Goal: Use online tool/utility

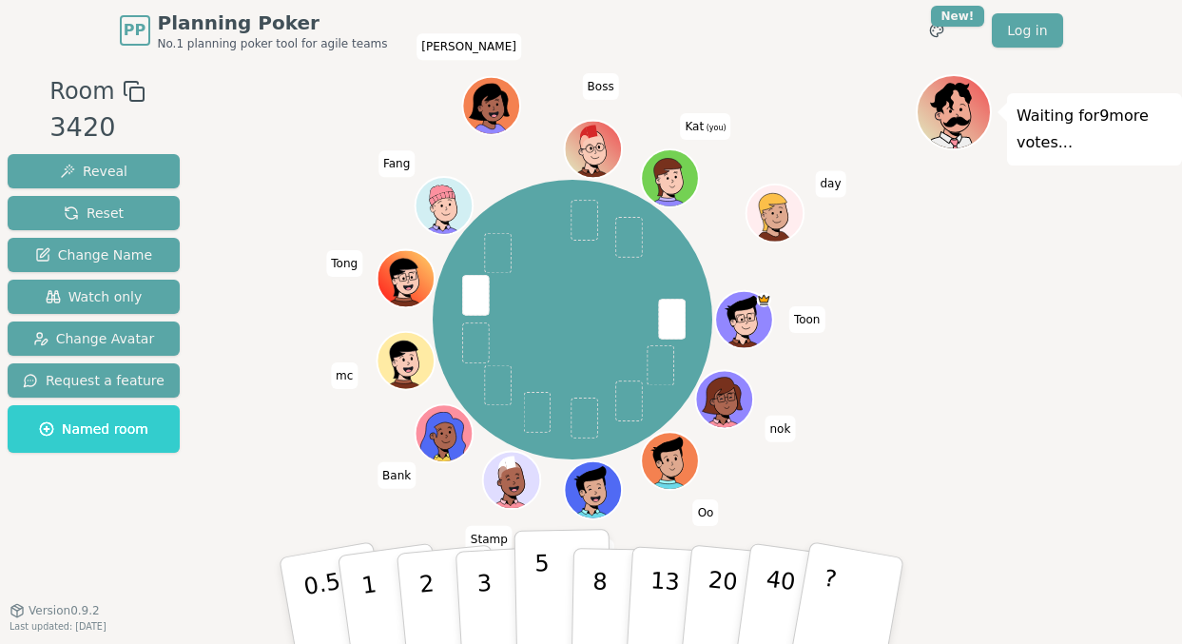
click at [525, 553] on button "5" at bounding box center [562, 601] width 98 height 145
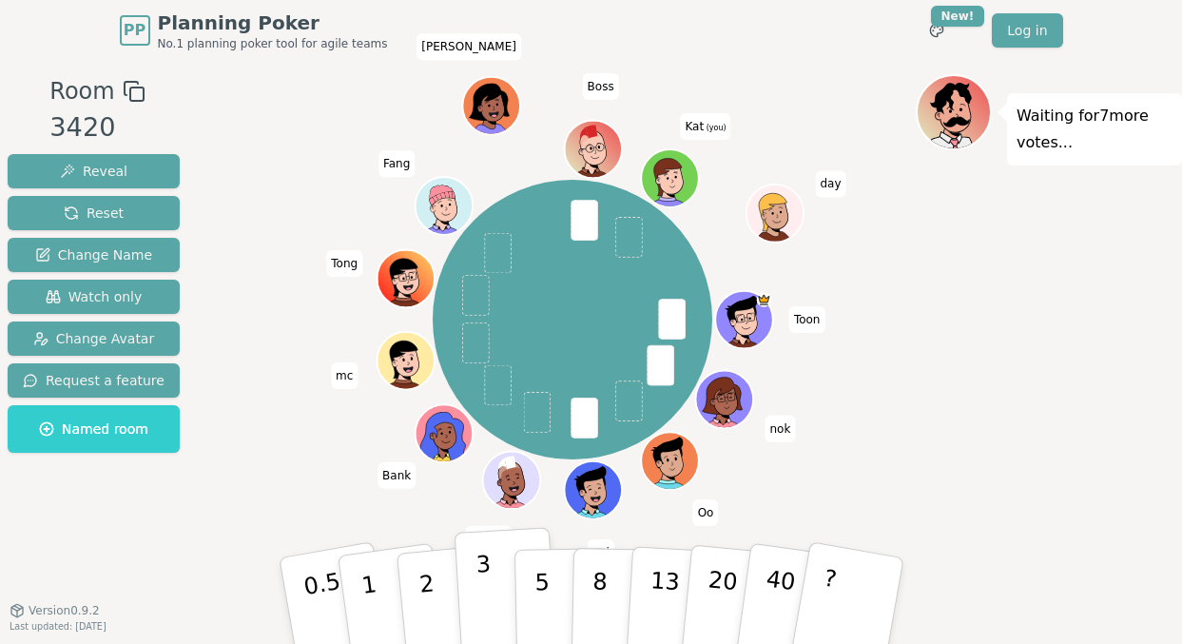
click at [494, 596] on button "3" at bounding box center [506, 601] width 104 height 148
click at [544, 582] on p "5" at bounding box center [541, 601] width 16 height 103
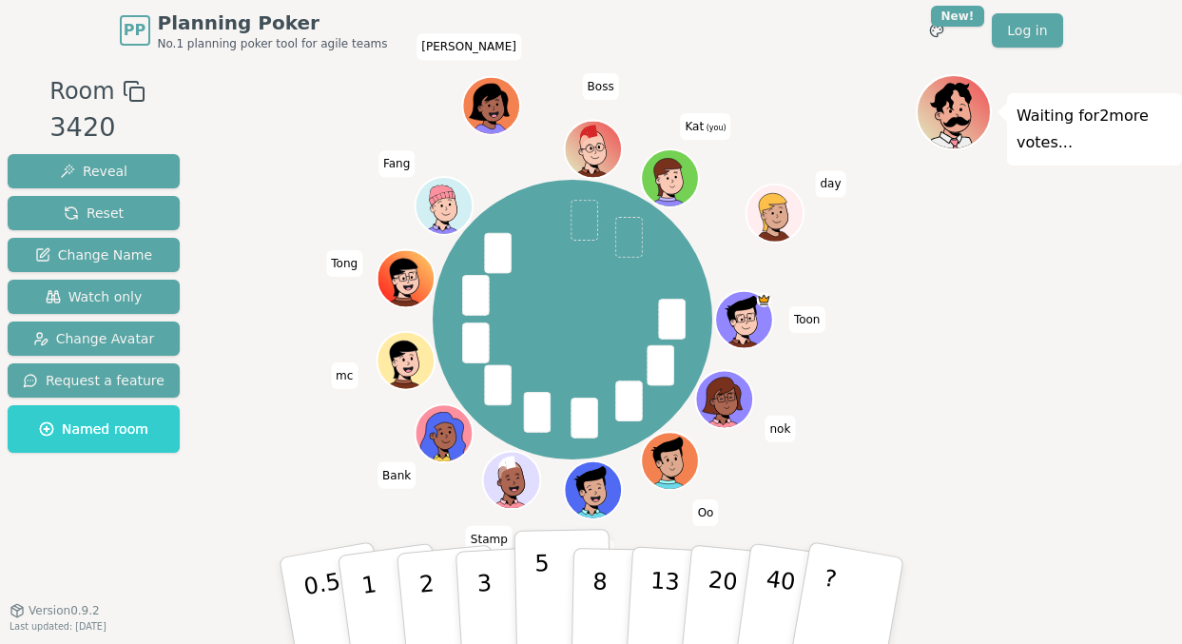
click at [539, 591] on p "5" at bounding box center [541, 601] width 16 height 103
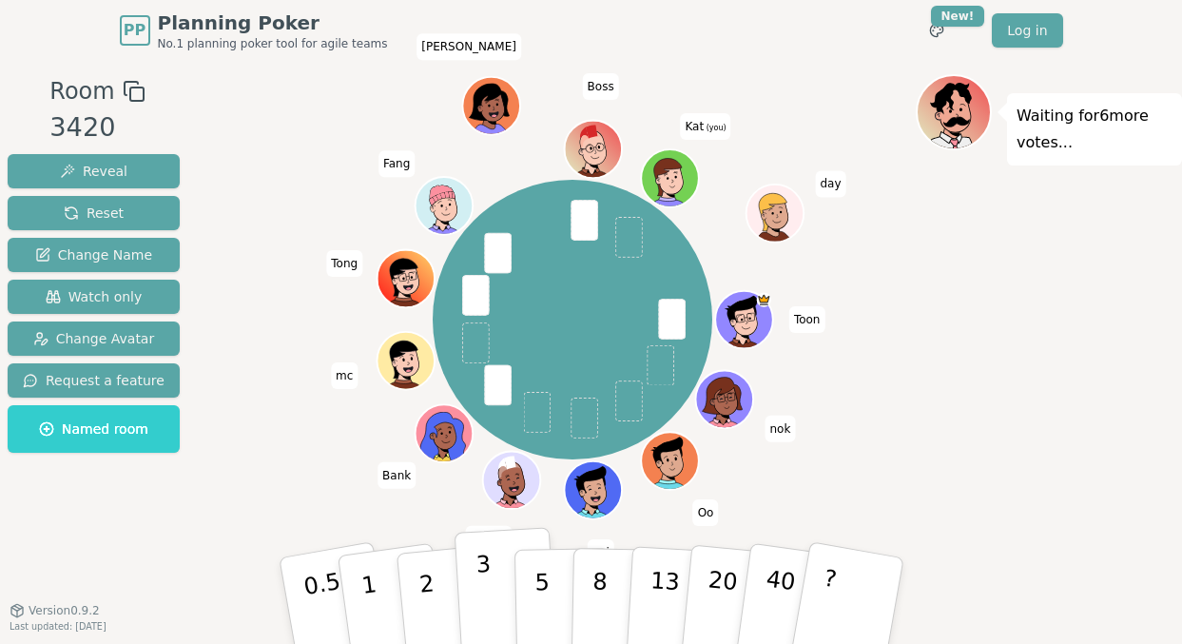
click at [486, 600] on p "3" at bounding box center [484, 603] width 21 height 104
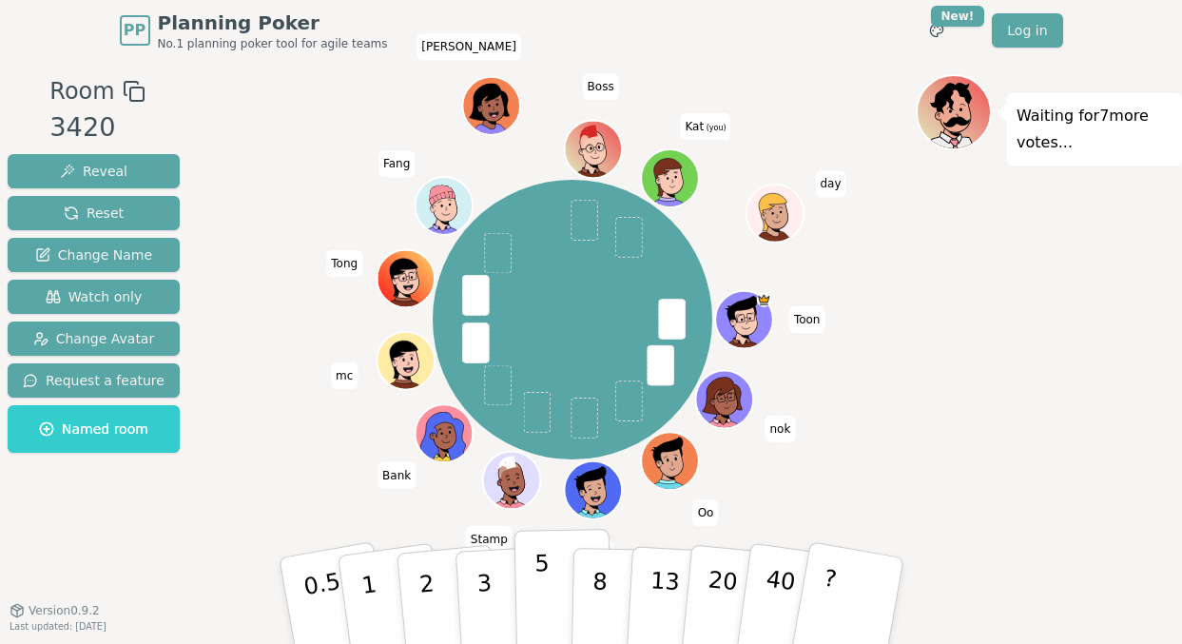
click at [545, 583] on p "5" at bounding box center [541, 601] width 16 height 103
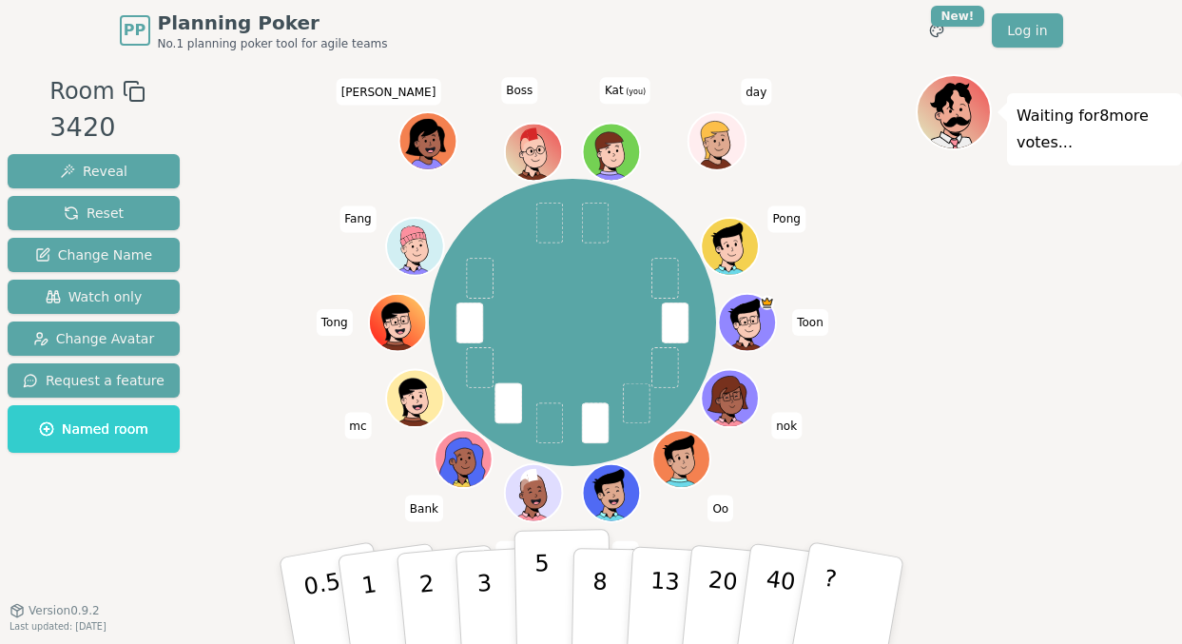
click at [529, 576] on button "5" at bounding box center [562, 601] width 98 height 145
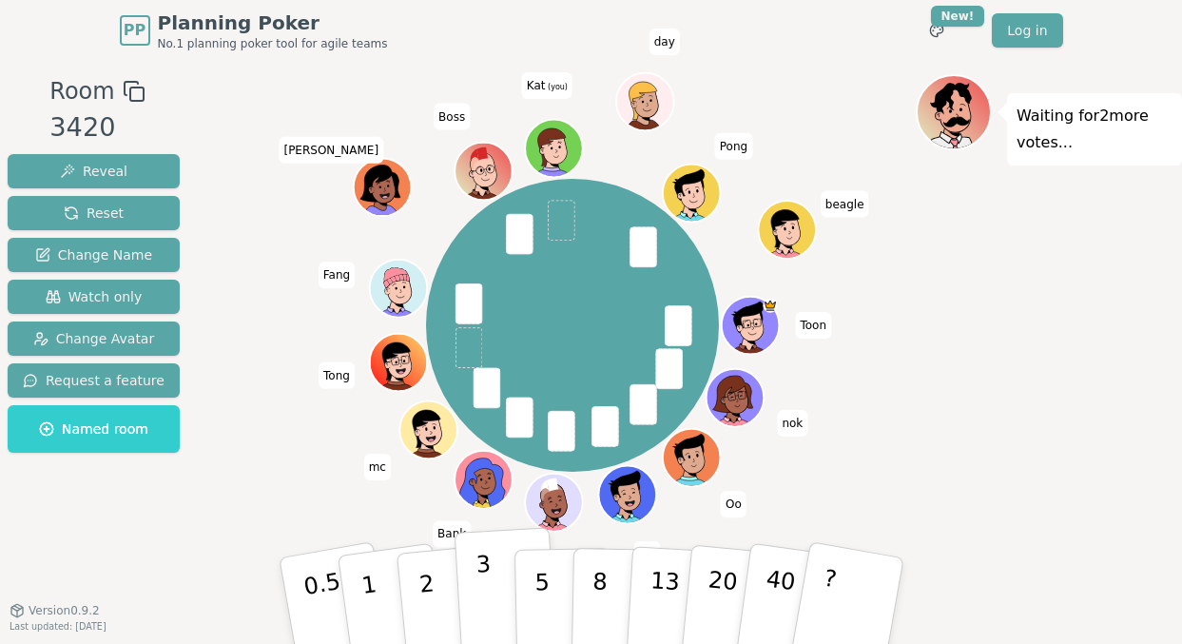
click at [507, 602] on button "3" at bounding box center [506, 601] width 104 height 148
click at [522, 595] on button "5" at bounding box center [562, 601] width 98 height 145
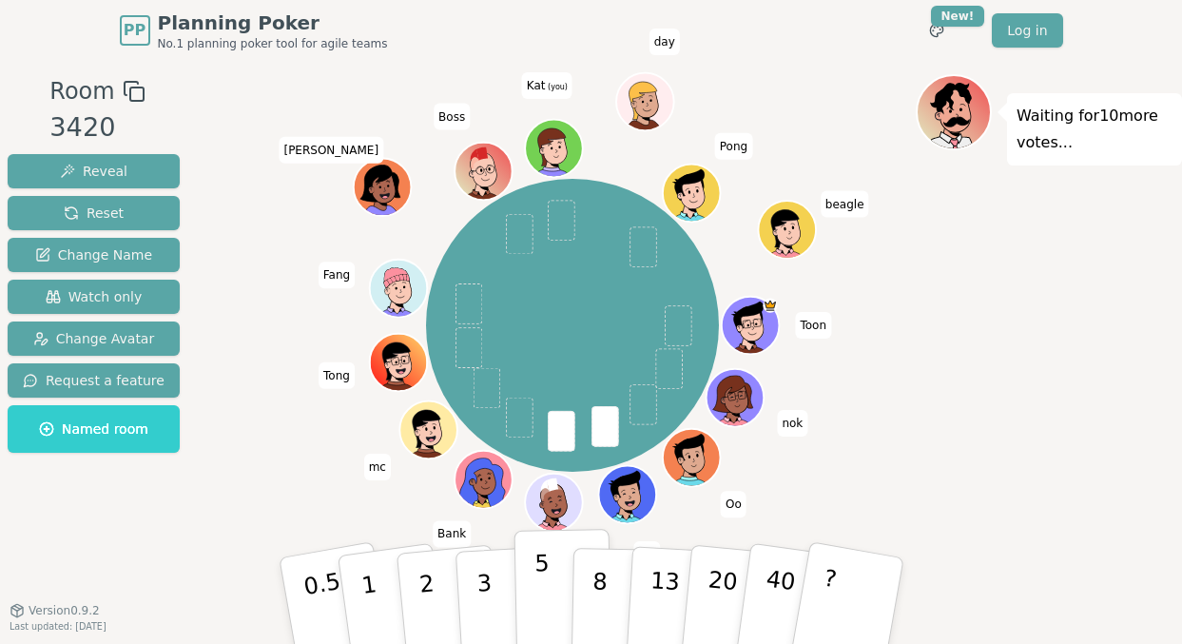
click at [551, 590] on button "5" at bounding box center [562, 601] width 98 height 145
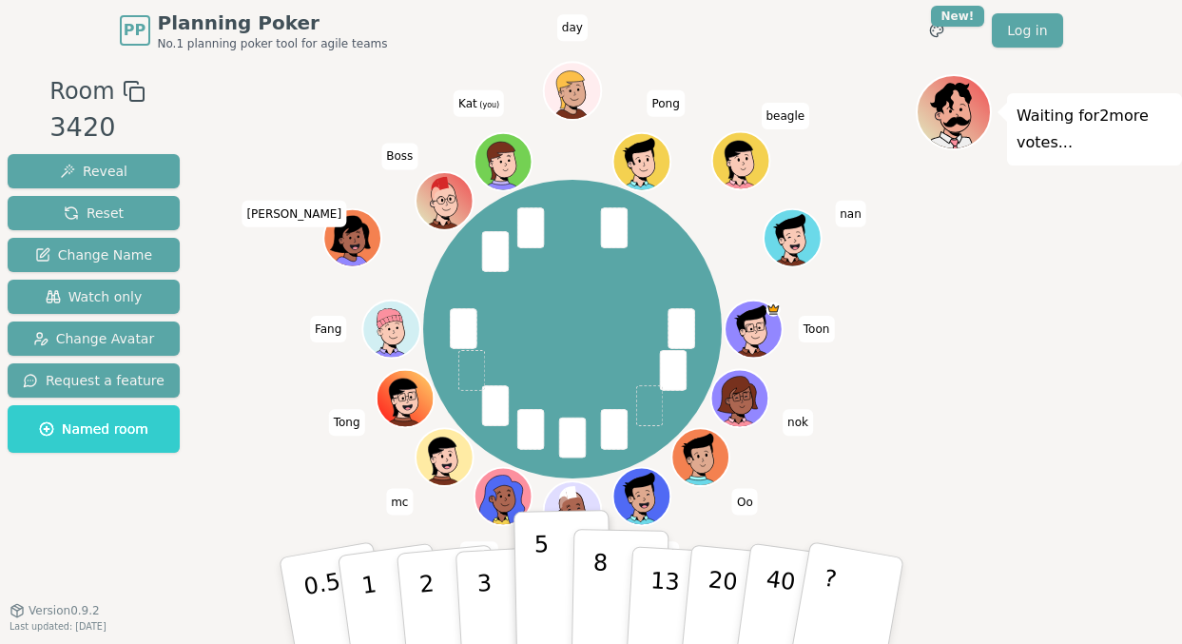
click at [597, 592] on p "8" at bounding box center [598, 600] width 16 height 103
